Goal: Transaction & Acquisition: Purchase product/service

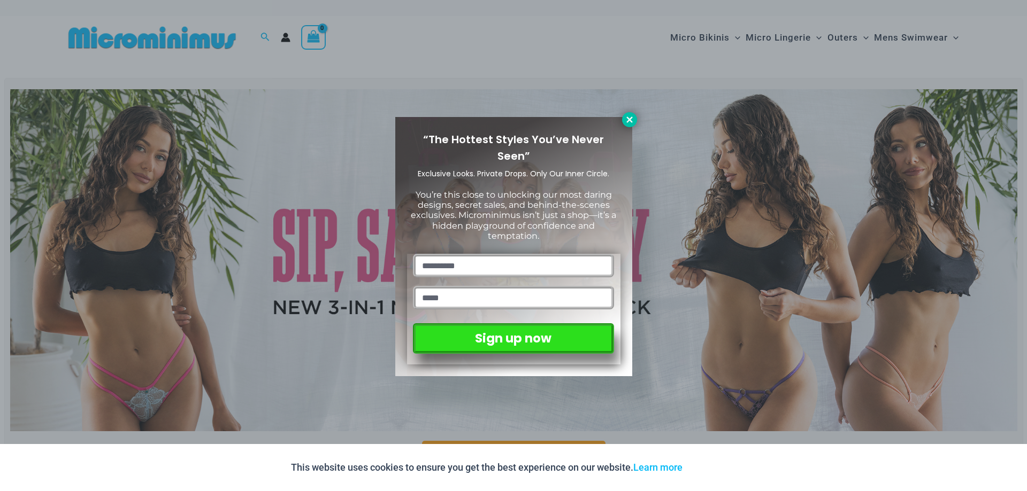
click at [626, 115] on icon at bounding box center [630, 120] width 10 height 10
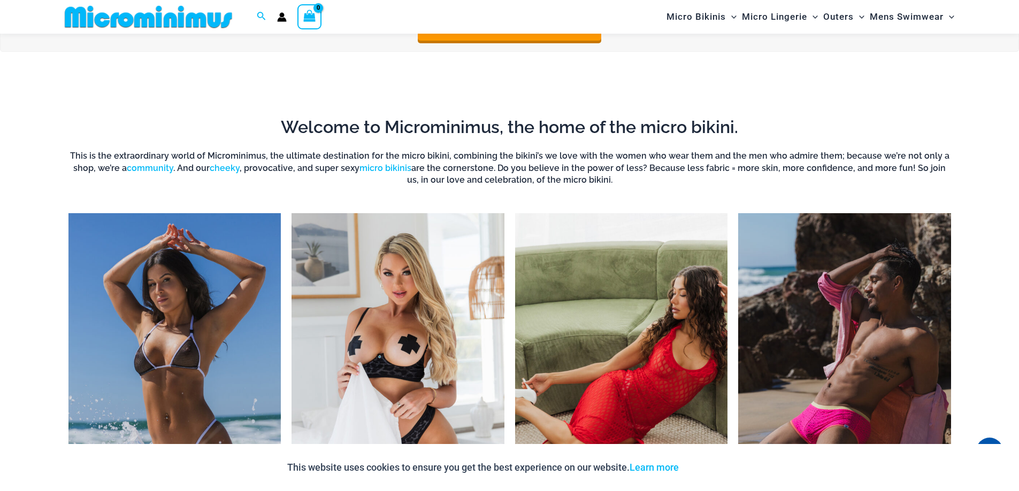
scroll to position [527, 0]
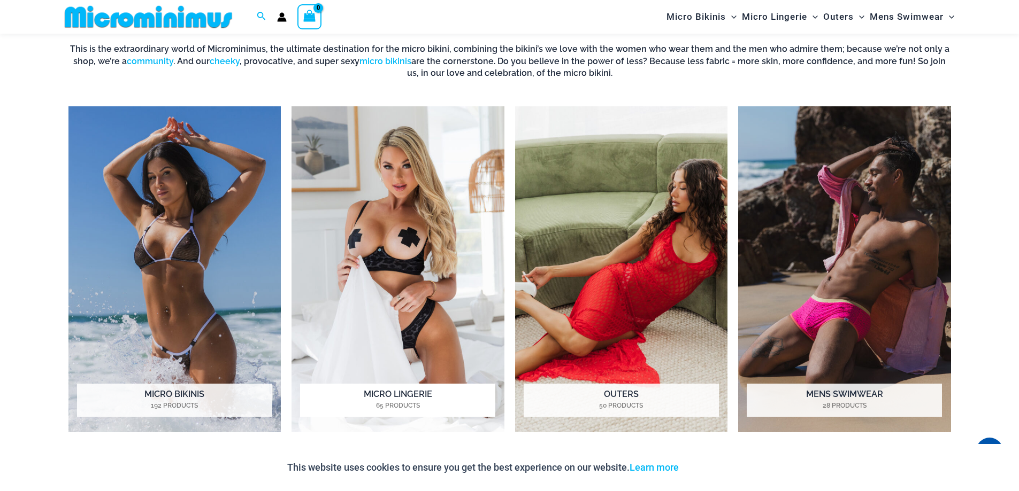
click at [426, 268] on img "Visit product category Micro Lingerie" at bounding box center [397, 269] width 213 height 327
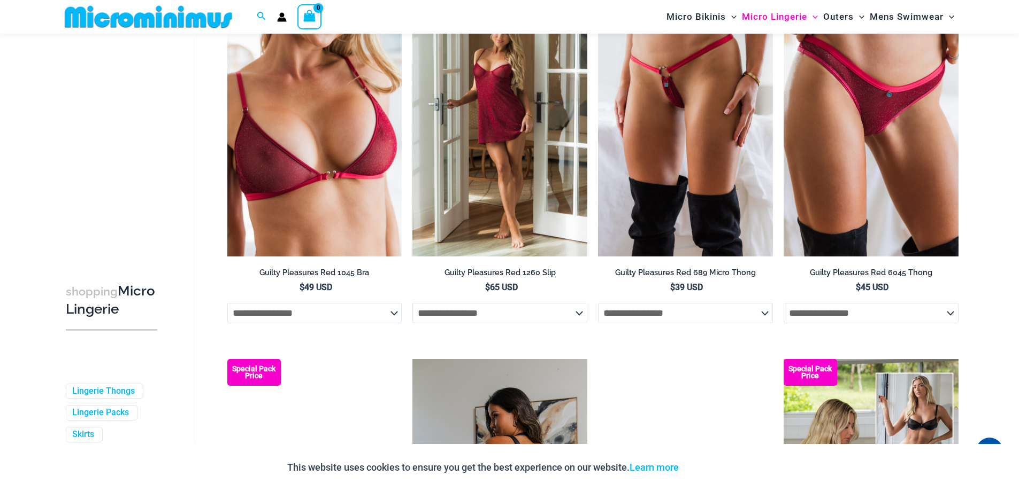
scroll to position [633, 0]
